Goal: Task Accomplishment & Management: Use online tool/utility

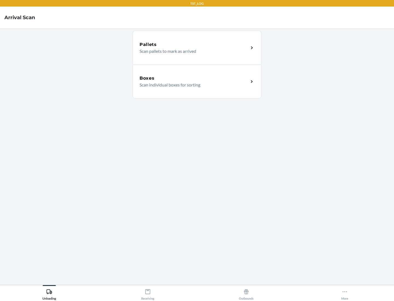
click at [194, 78] on div "Boxes" at bounding box center [194, 78] width 109 height 7
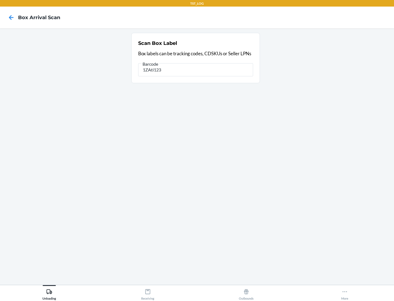
type input "1ZAti123"
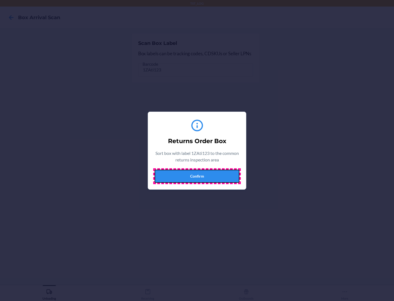
click at [197, 176] on button "Confirm" at bounding box center [197, 176] width 85 height 13
